Goal: Task Accomplishment & Management: Use online tool/utility

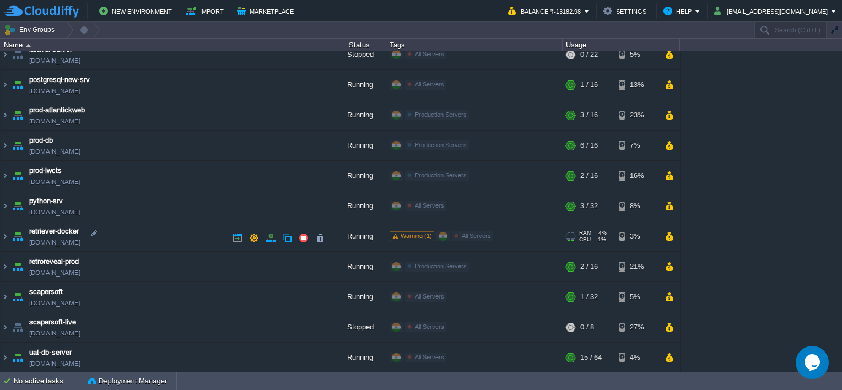
scroll to position [165, 0]
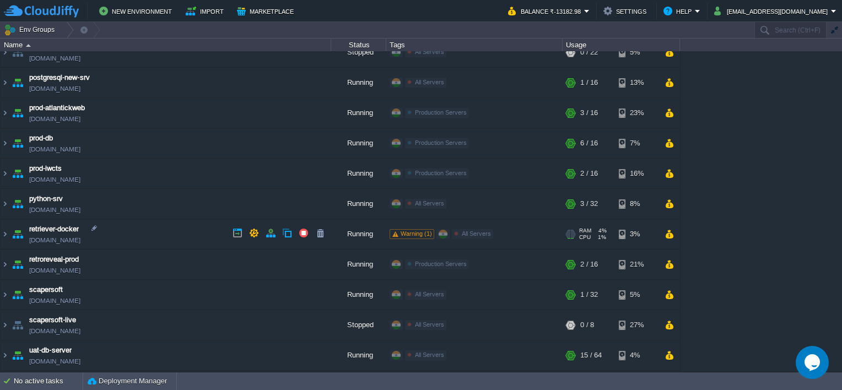
click at [407, 231] on span "Warning (1)" at bounding box center [416, 233] width 31 height 7
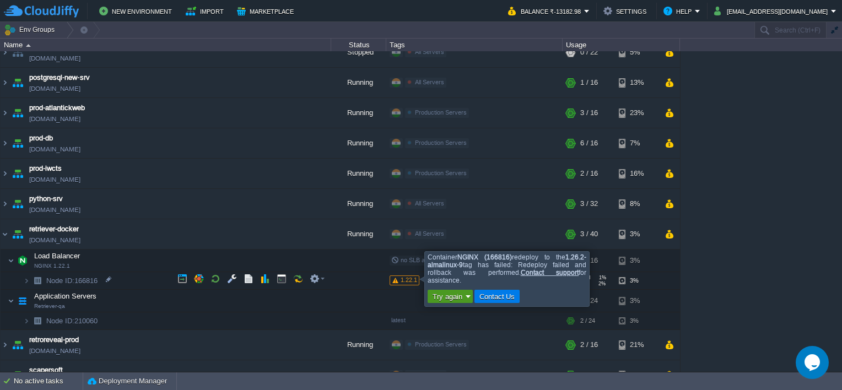
click at [458, 295] on button "Try again" at bounding box center [447, 297] width 36 height 10
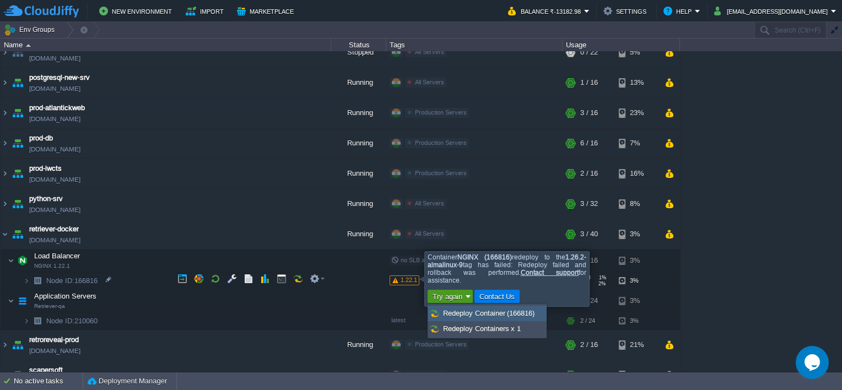
click at [483, 317] on span "Redeploy Container (166816)" at bounding box center [488, 313] width 91 height 8
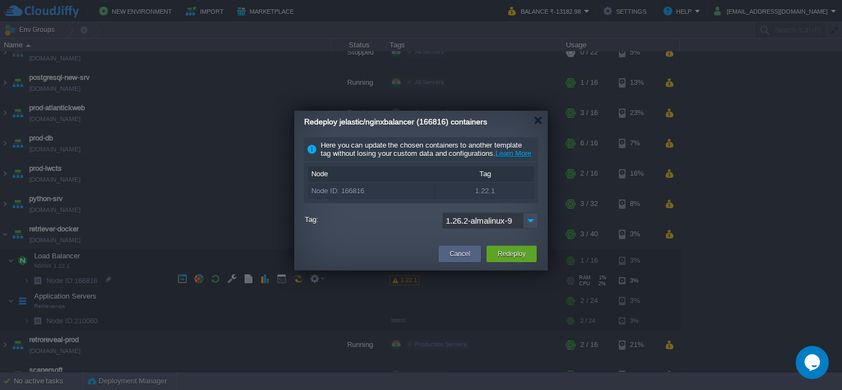
click at [492, 229] on input "1.26.2-almalinux-9" at bounding box center [483, 221] width 80 height 16
click at [525, 228] on img at bounding box center [530, 221] width 15 height 16
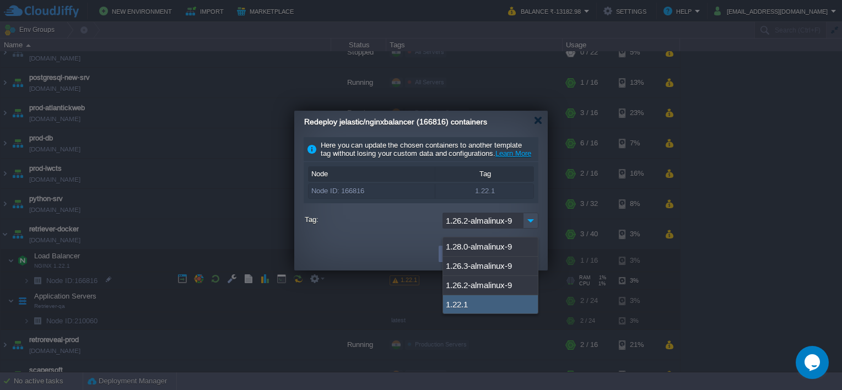
click at [475, 298] on div "1.22.1" at bounding box center [490, 304] width 95 height 19
type input "1.22.1"
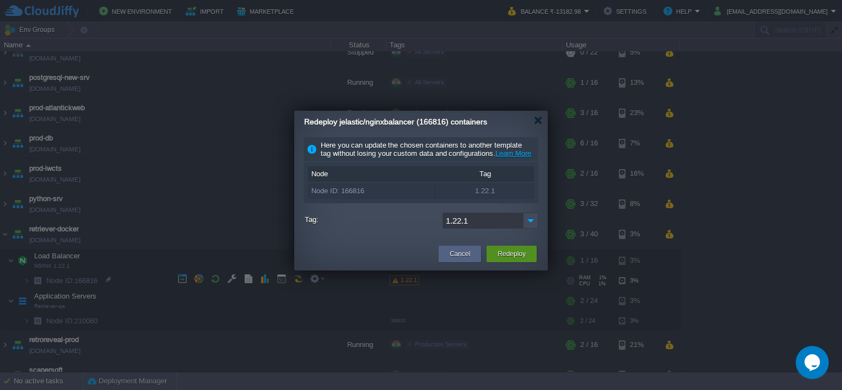
click at [500, 260] on button "Redeploy" at bounding box center [512, 254] width 28 height 11
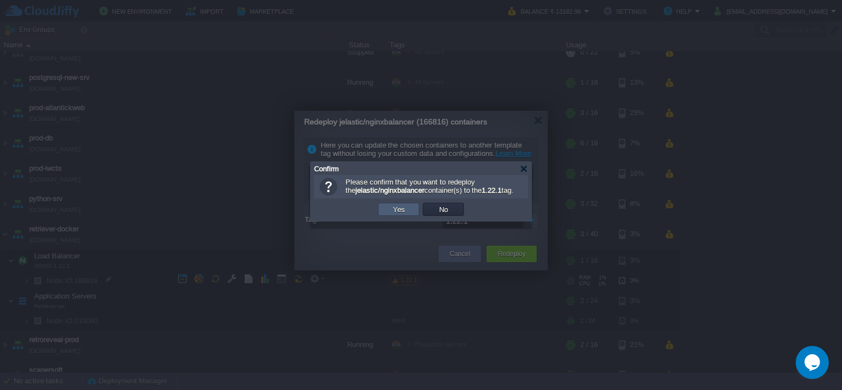
click at [407, 214] on td "Yes" at bounding box center [398, 209] width 41 height 13
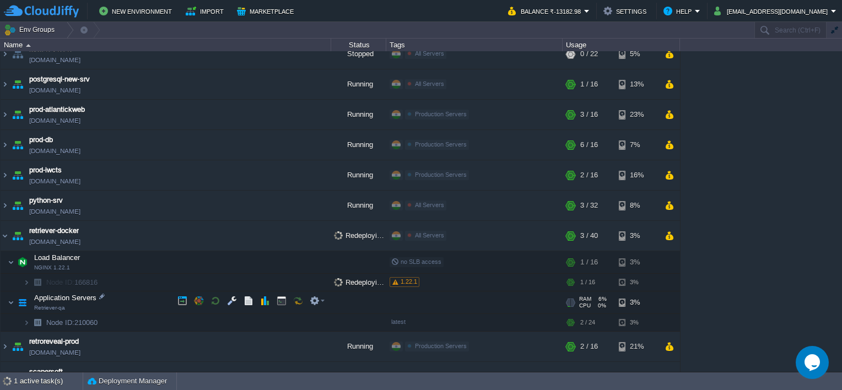
scroll to position [303, 0]
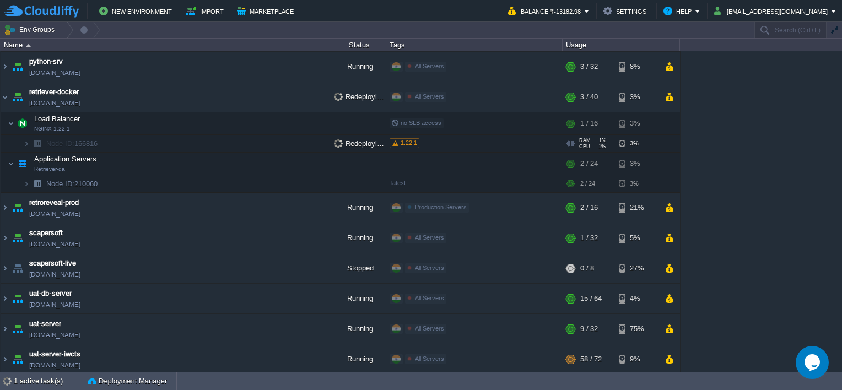
click at [30, 143] on img at bounding box center [37, 143] width 15 height 17
click at [27, 141] on img at bounding box center [26, 143] width 7 height 17
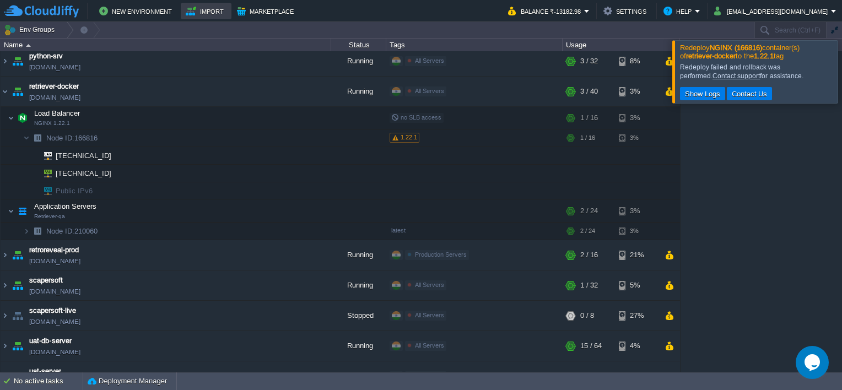
scroll to position [223, 0]
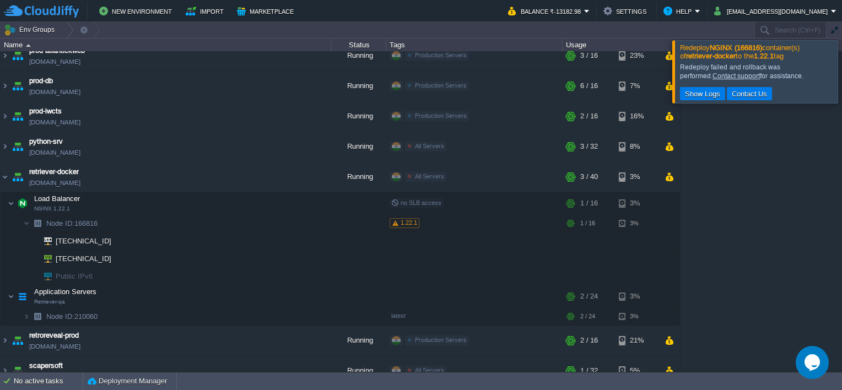
click at [841, 87] on div at bounding box center [855, 71] width 0 height 62
